Goal: Task Accomplishment & Management: Use online tool/utility

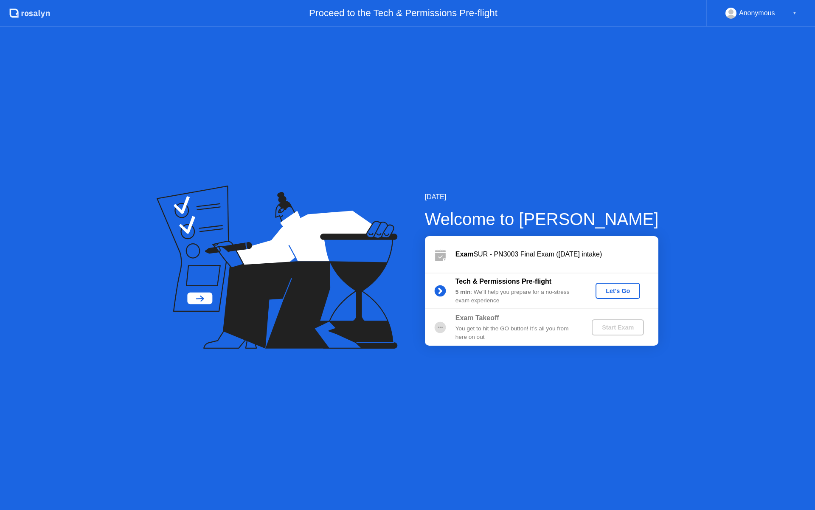
click at [612, 287] on div "Let's Go" at bounding box center [618, 290] width 38 height 7
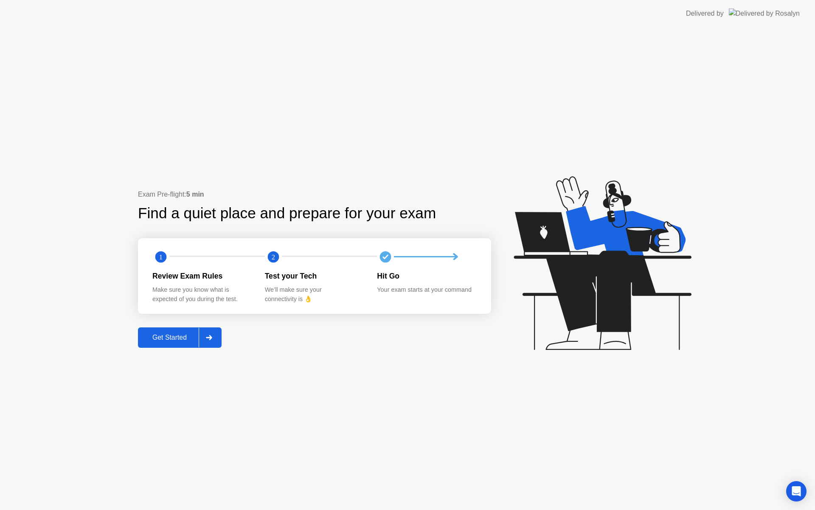
click at [204, 332] on div at bounding box center [209, 338] width 20 height 20
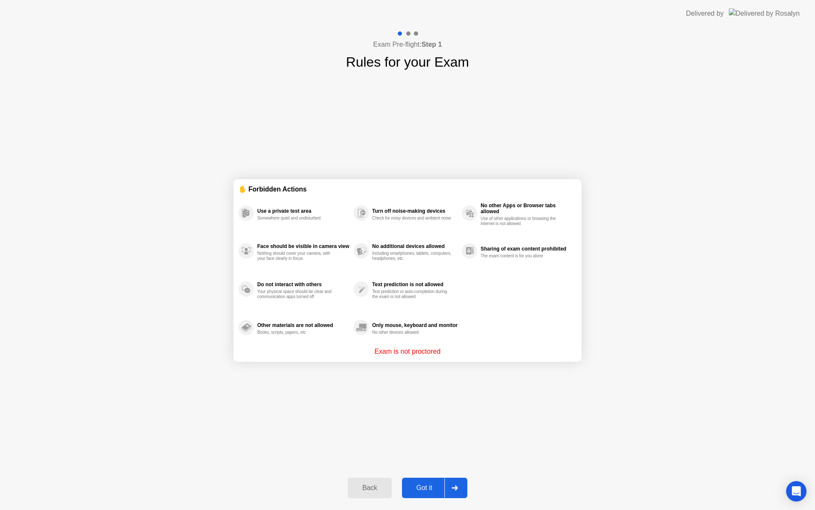
click at [450, 487] on div at bounding box center [455, 488] width 20 height 20
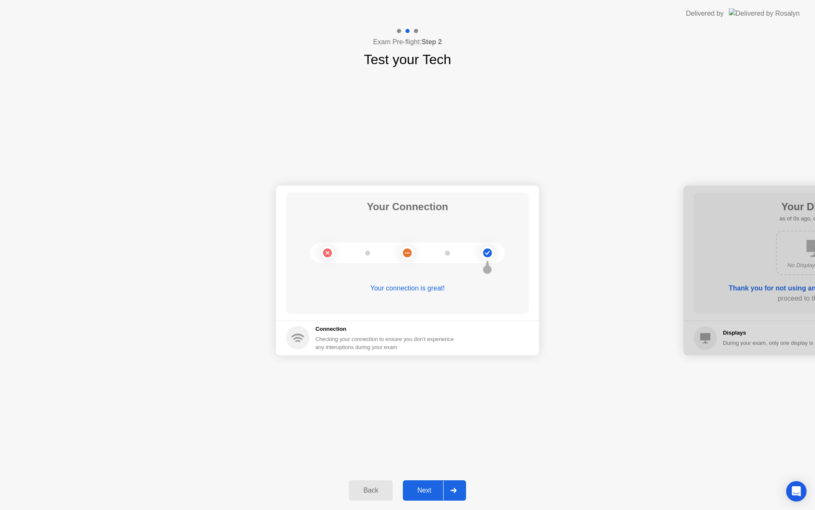
click at [457, 495] on div at bounding box center [453, 491] width 20 height 20
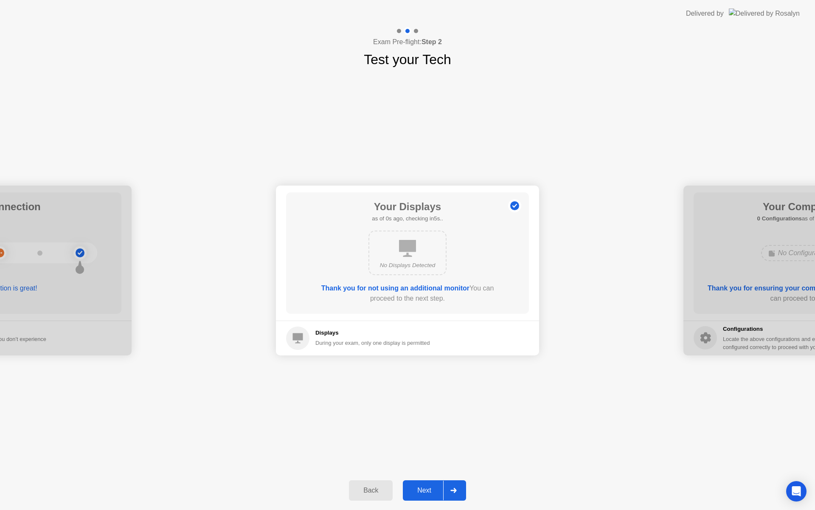
click at [457, 495] on div at bounding box center [453, 491] width 20 height 20
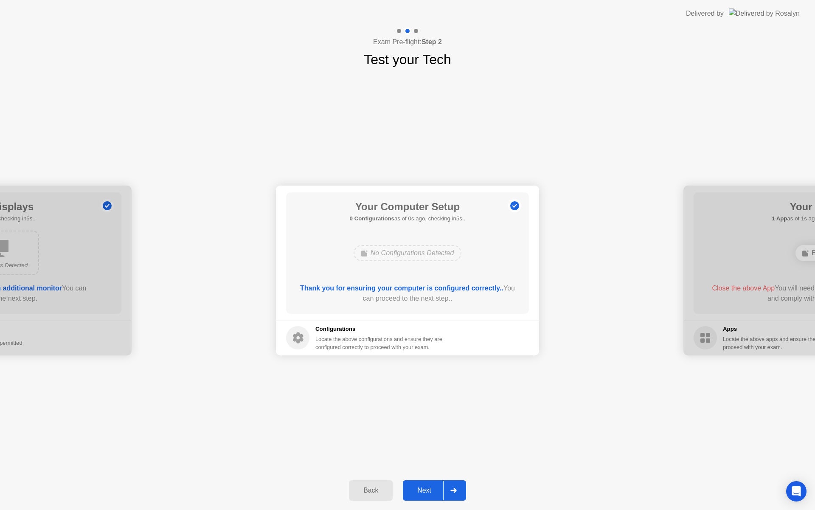
click at [457, 495] on div at bounding box center [453, 491] width 20 height 20
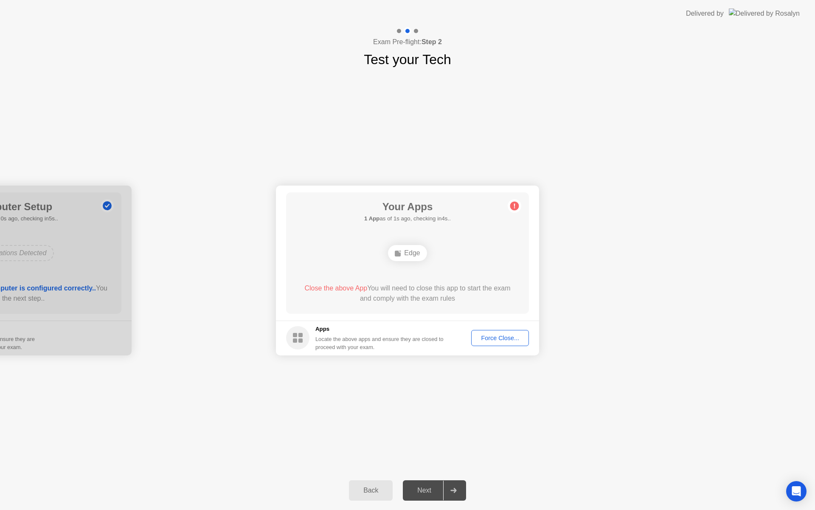
click at [519, 341] on div "Force Close..." at bounding box center [500, 338] width 52 height 7
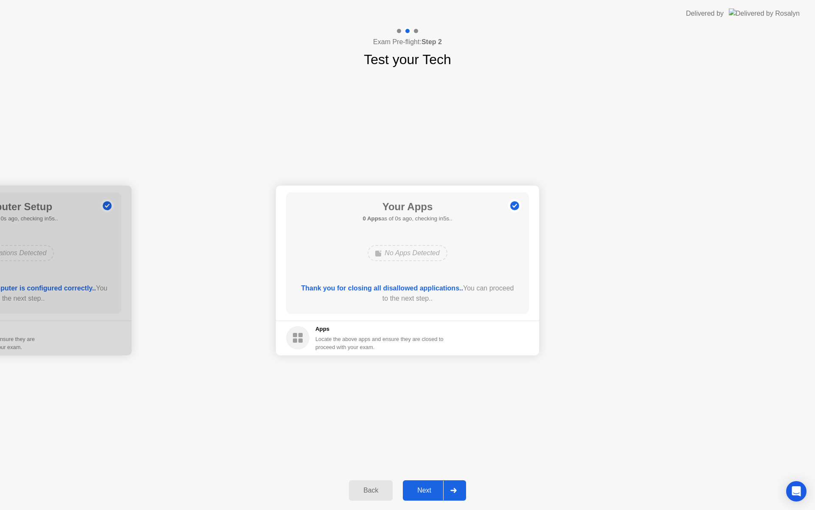
click at [455, 488] on icon at bounding box center [453, 490] width 6 height 5
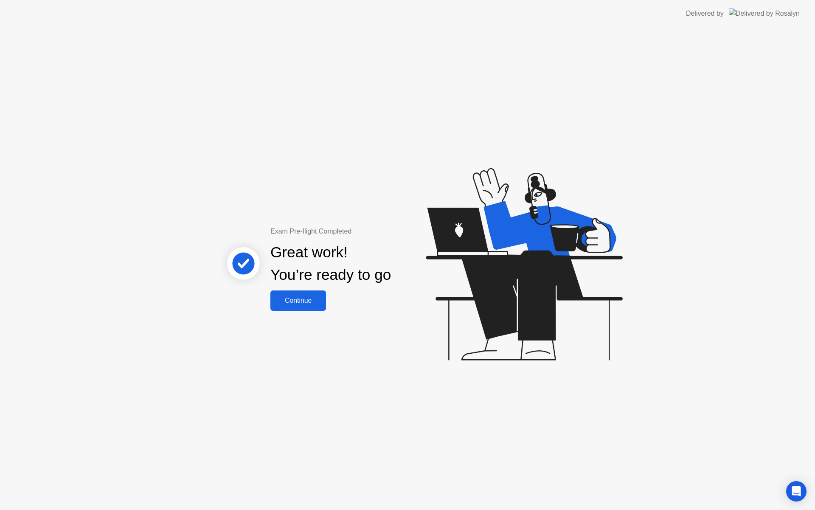
click at [311, 301] on div "Continue" at bounding box center [298, 301] width 51 height 8
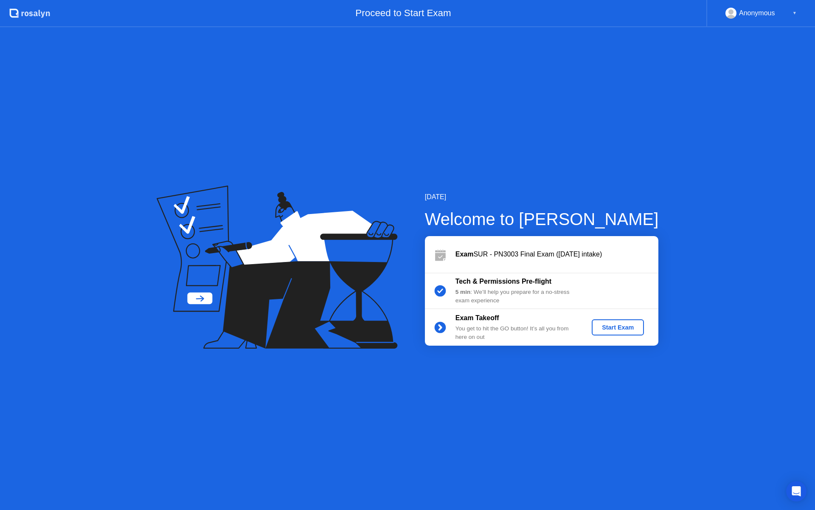
click at [625, 328] on div "Start Exam" at bounding box center [617, 327] width 45 height 7
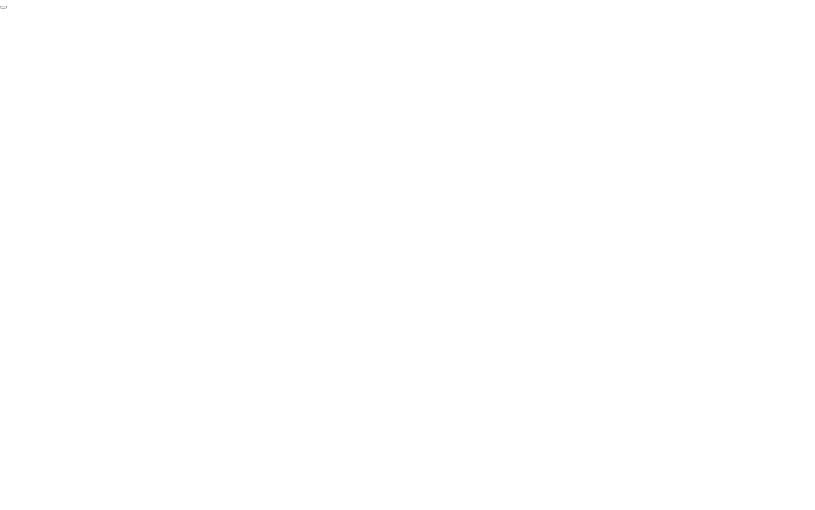
click div "End Proctoring Session"
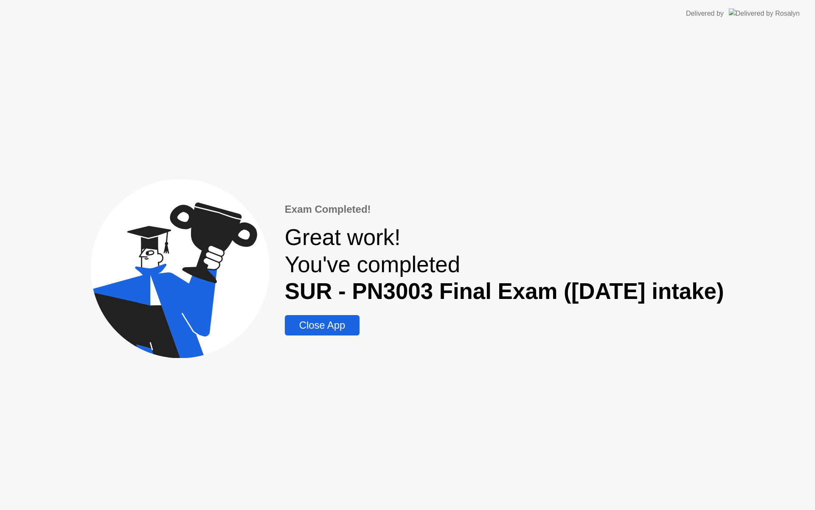
click at [324, 324] on div "Close App" at bounding box center [322, 325] width 70 height 12
